Goal: Information Seeking & Learning: Learn about a topic

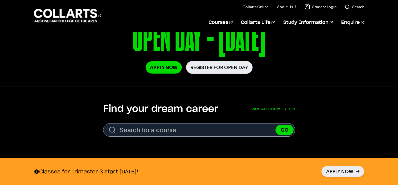
scroll to position [103, 0]
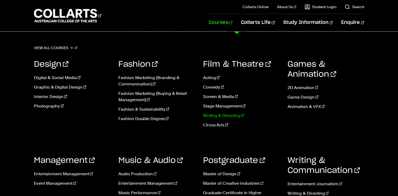
click at [227, 116] on link "Writing & Directing" at bounding box center [241, 116] width 77 height 6
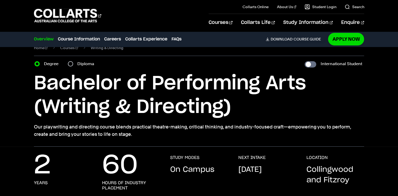
scroll to position [9, 0]
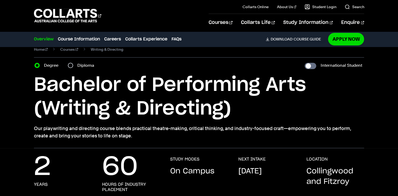
click at [119, 138] on p "Our playwriting and directing course blends practical theatre-making, critical …" at bounding box center [199, 132] width 330 height 15
drag, startPoint x: 297, startPoint y: 73, endPoint x: 289, endPoint y: 110, distance: 38.1
click at [289, 110] on h1 "Bachelor of Performing Arts (Writing & Directing)" at bounding box center [199, 96] width 330 height 47
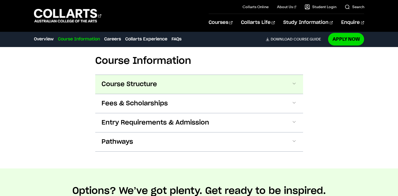
scroll to position [570, 0]
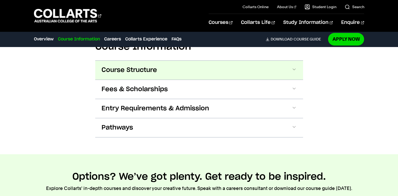
click at [295, 71] on span at bounding box center [293, 70] width 5 height 7
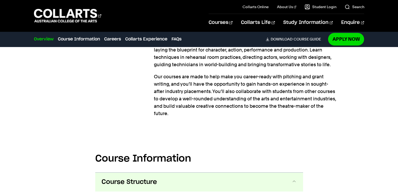
scroll to position [442, 0]
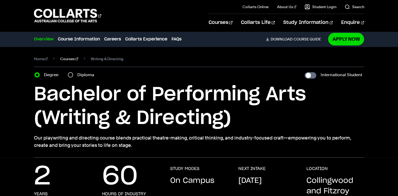
click at [70, 59] on link "Courses" at bounding box center [69, 58] width 18 height 7
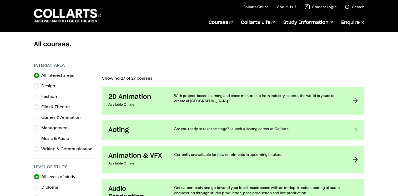
scroll to position [140, 0]
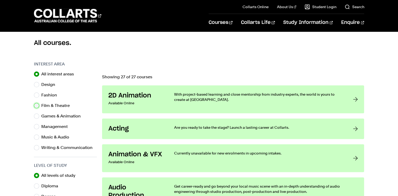
click at [38, 106] on input "Film & Theatre" at bounding box center [36, 105] width 5 height 5
radio input "true"
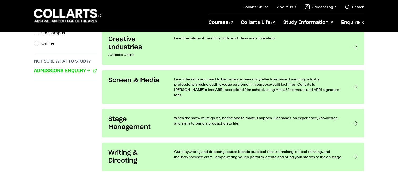
scroll to position [391, 0]
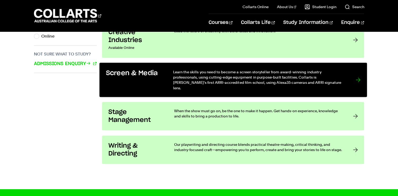
click at [203, 79] on p "Learn the skills you need to become a screen storyteller from award-winning ind…" at bounding box center [259, 80] width 172 height 22
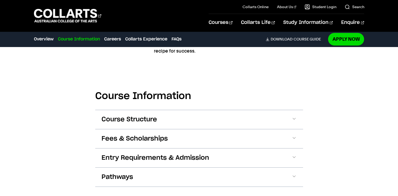
scroll to position [476, 0]
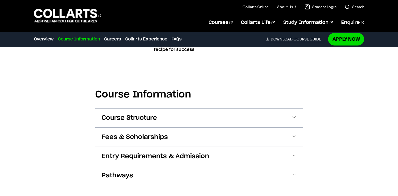
click at [115, 70] on section "Course Information Course Structure Bachelor of Screen & Media The Bachelor deg…" at bounding box center [199, 133] width 208 height 138
click at [146, 70] on section "Course Information Course Structure Bachelor of Screen & Media The Bachelor deg…" at bounding box center [199, 133] width 208 height 138
click at [169, 75] on section "Course Information Course Structure Bachelor of Screen & Media The Bachelor deg…" at bounding box center [199, 133] width 208 height 138
click at [186, 86] on section "Course Information Course Structure Bachelor of Screen & Media The Bachelor deg…" at bounding box center [199, 133] width 208 height 138
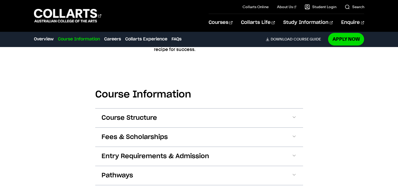
click at [130, 69] on section "Course Information Course Structure Bachelor of Screen & Media The Bachelor deg…" at bounding box center [199, 133] width 208 height 138
click at [111, 86] on section "Course Information Course Structure Bachelor of Screen & Media The Bachelor deg…" at bounding box center [199, 133] width 208 height 138
click at [105, 77] on section "Course Information Course Structure Bachelor of Screen & Media The Bachelor deg…" at bounding box center [199, 133] width 208 height 138
click at [107, 87] on section "Course Information Course Structure Bachelor of Screen & Media The Bachelor deg…" at bounding box center [199, 133] width 208 height 138
